Goal: Task Accomplishment & Management: Manage account settings

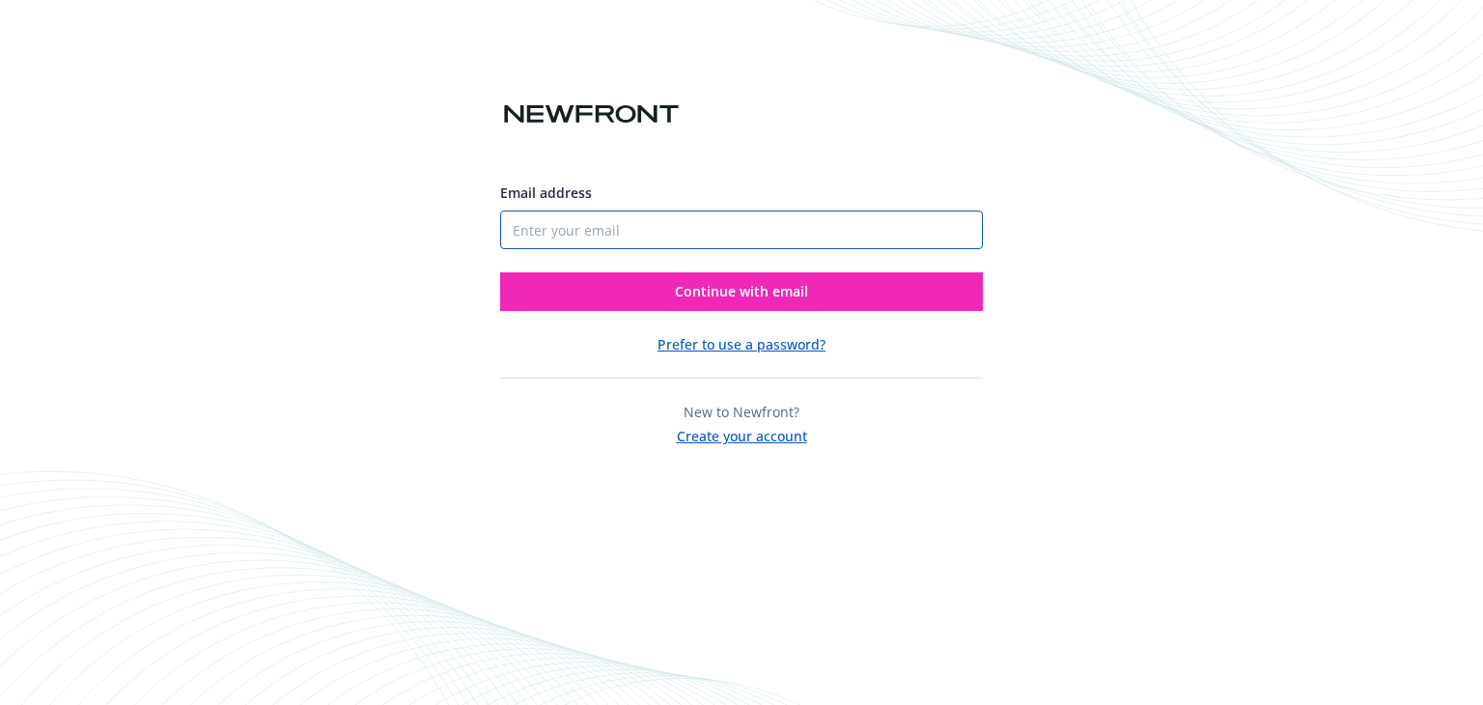
click at [624, 238] on input "Email address" at bounding box center [741, 230] width 483 height 39
paste input "accounting@lifelinksystems.com"
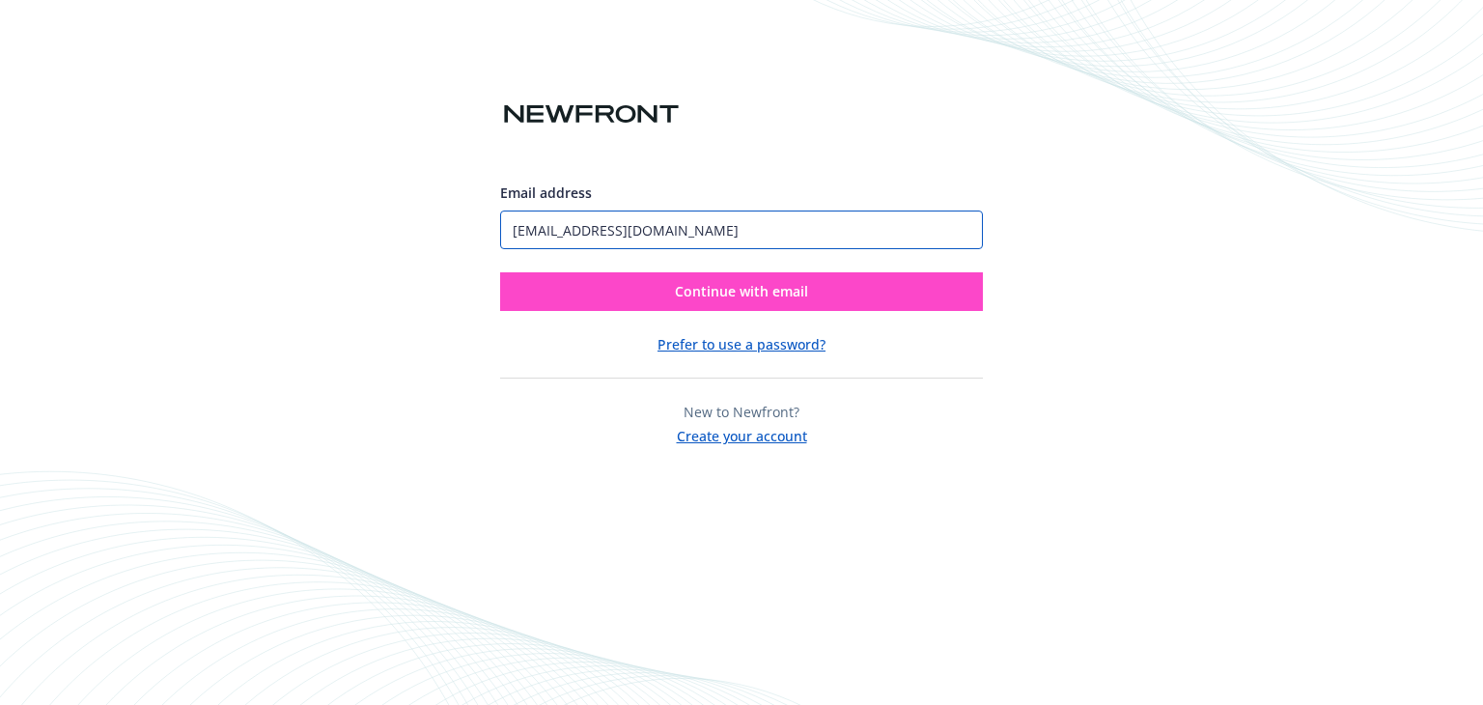
type input "accounting@lifelinksystems.com"
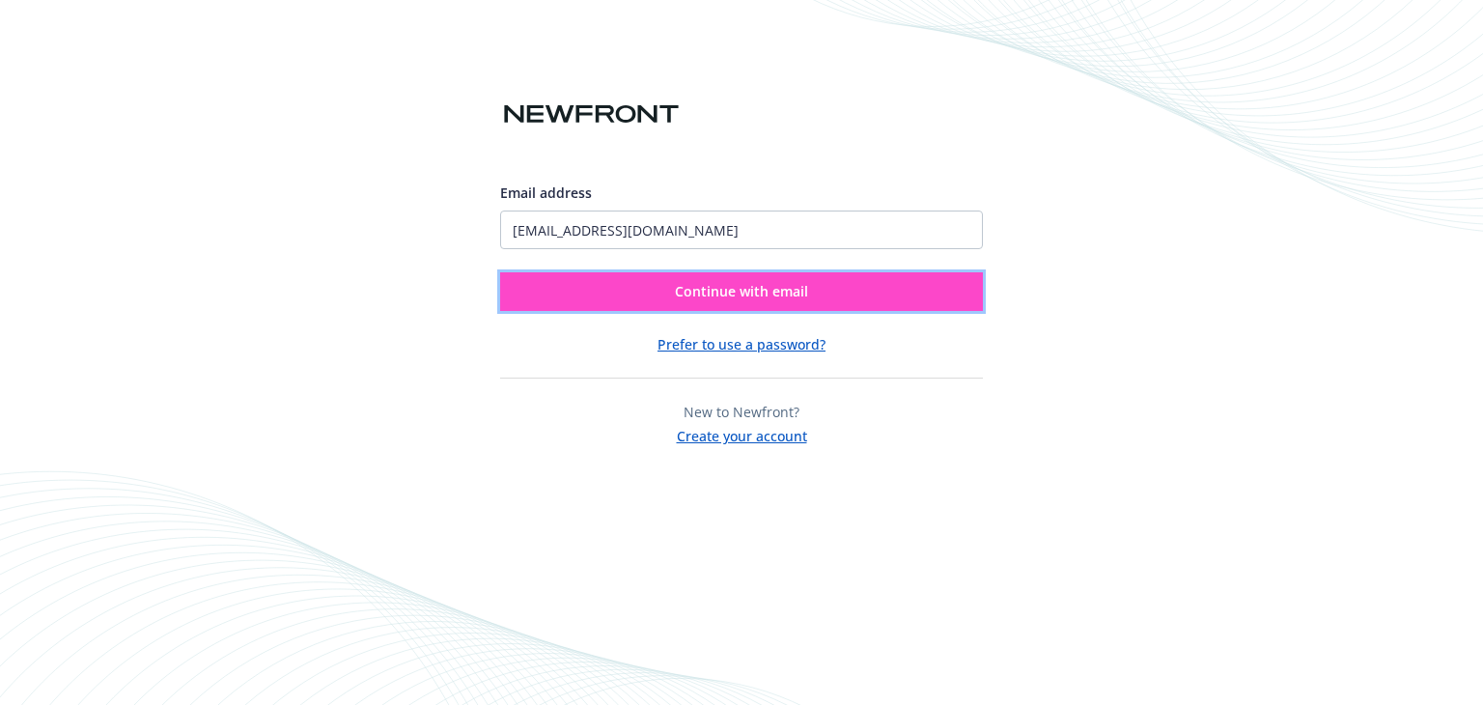
click at [719, 291] on span "Continue with email" at bounding box center [741, 291] width 133 height 18
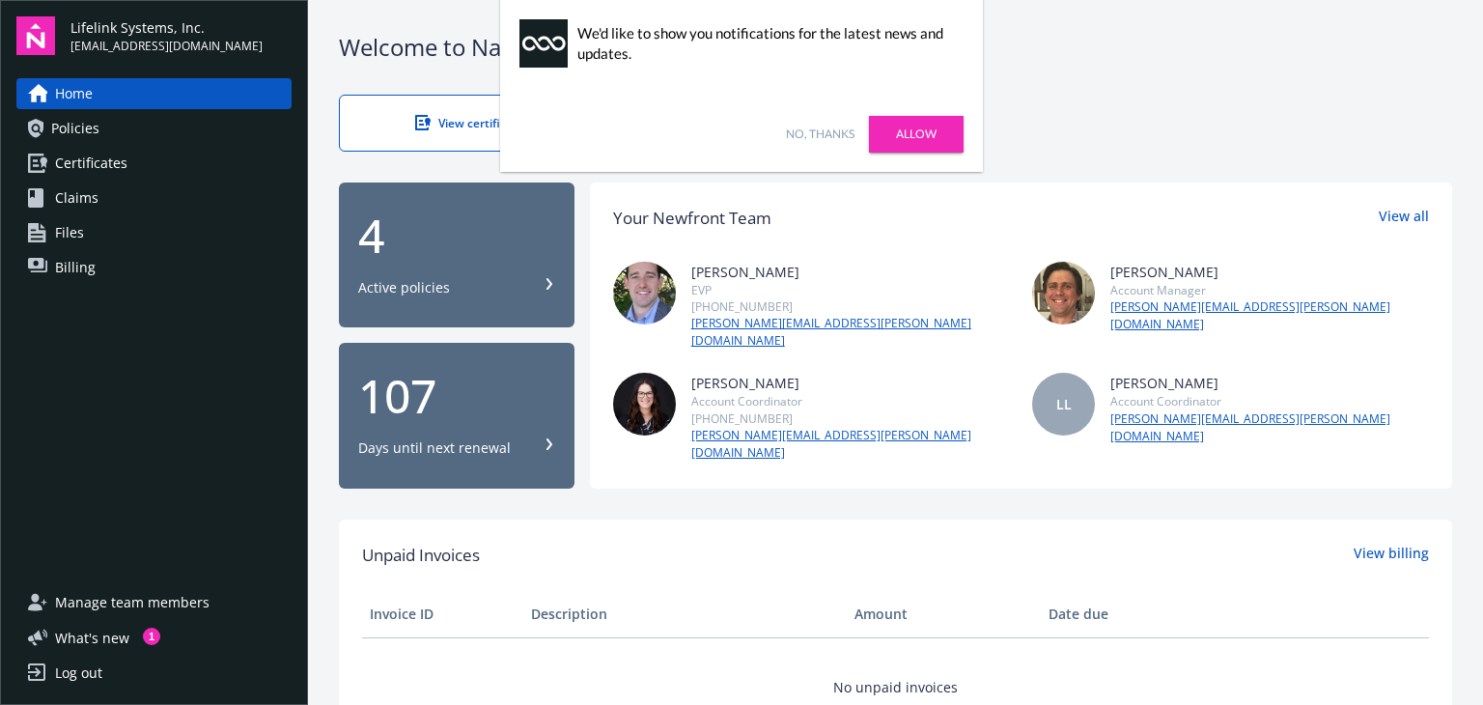
click at [821, 132] on link "No, thanks" at bounding box center [820, 134] width 69 height 17
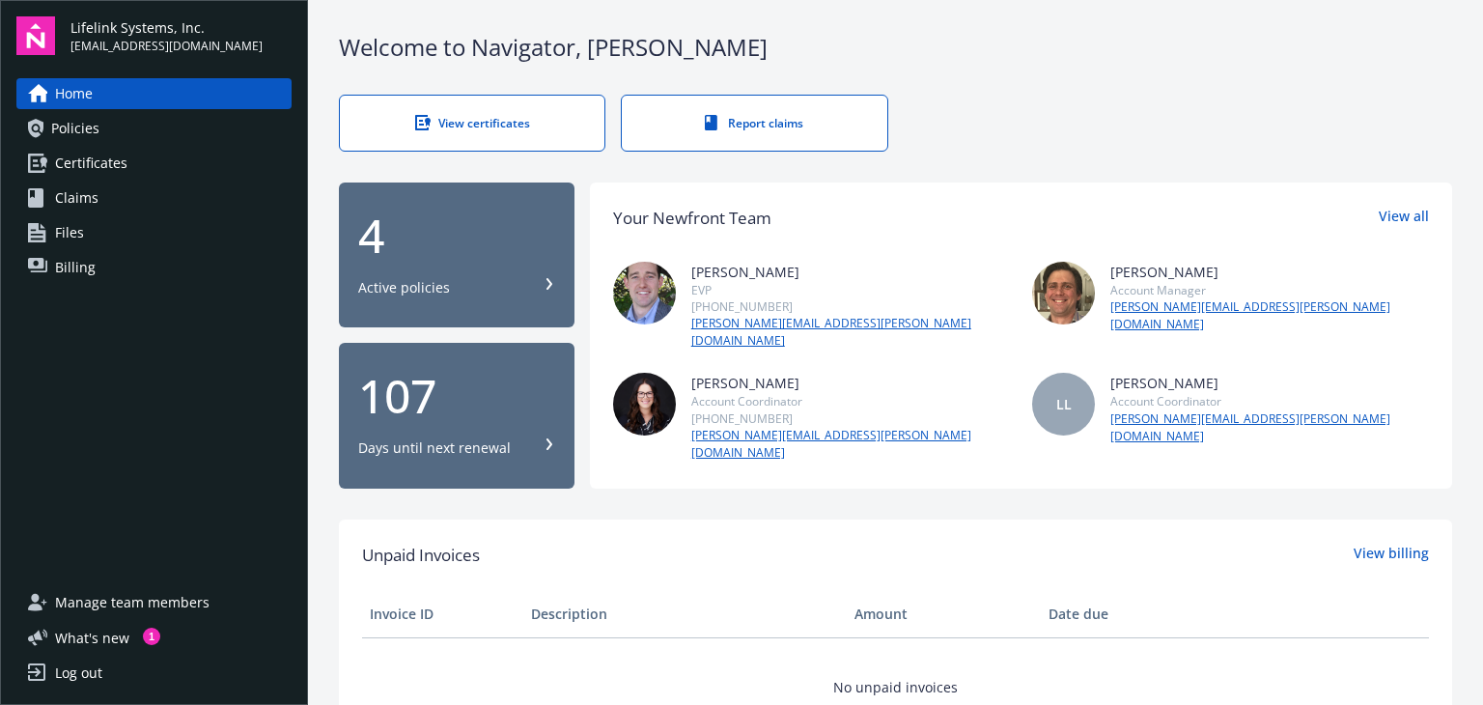
click at [82, 677] on div "Log out" at bounding box center [78, 673] width 47 height 31
